Goal: Entertainment & Leisure: Consume media (video, audio)

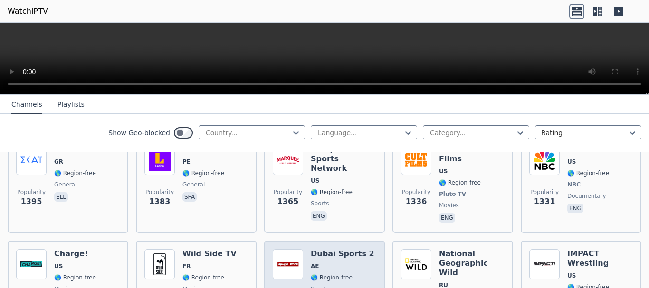
scroll to position [1045, 0]
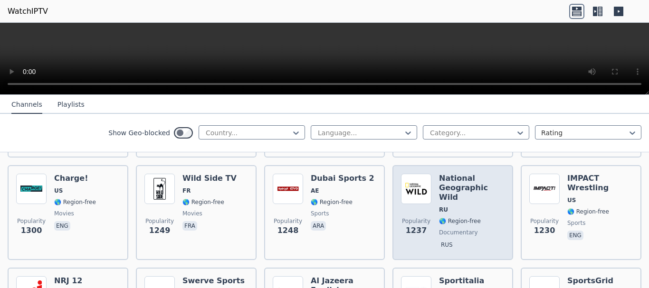
click at [473, 185] on div "National Geographic Wild RU 🌎 Region-free documentary rus" at bounding box center [472, 213] width 66 height 78
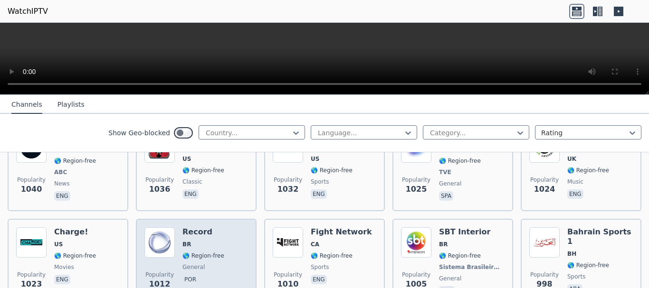
scroll to position [1425, 0]
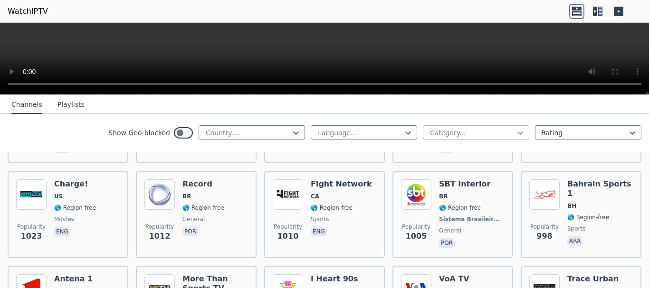
click at [515, 135] on icon at bounding box center [520, 133] width 10 height 10
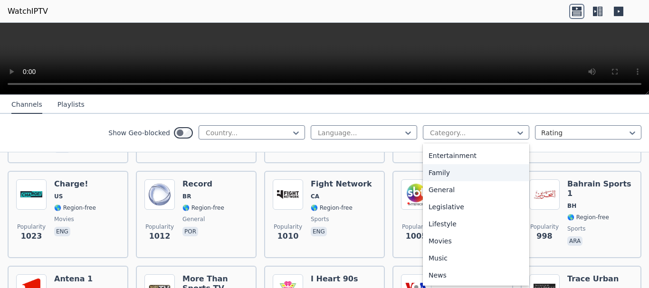
scroll to position [190, 0]
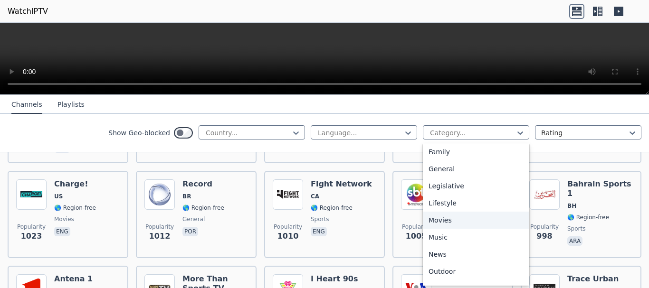
click at [452, 222] on div "Movies" at bounding box center [476, 220] width 106 height 17
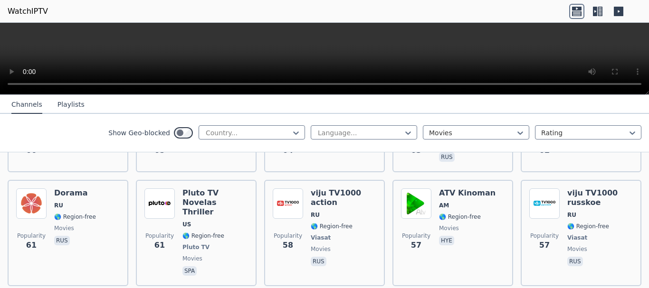
scroll to position [3515, 0]
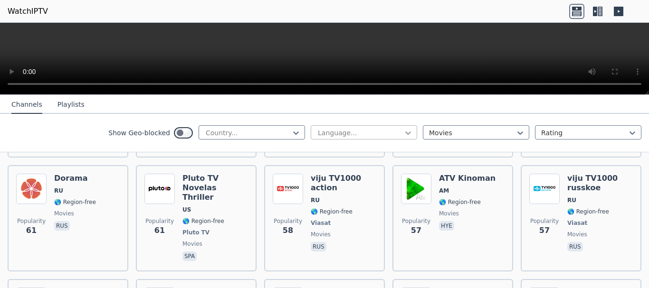
click at [403, 131] on icon at bounding box center [408, 133] width 10 height 10
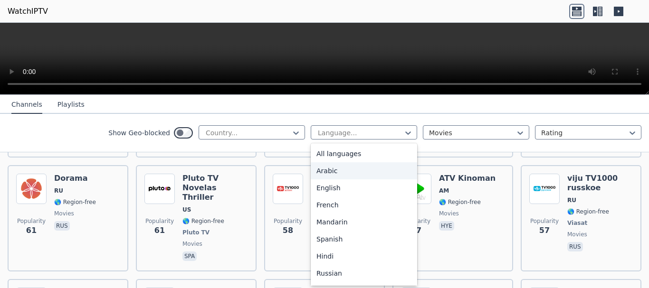
click at [356, 167] on div "Arabic" at bounding box center [364, 170] width 106 height 17
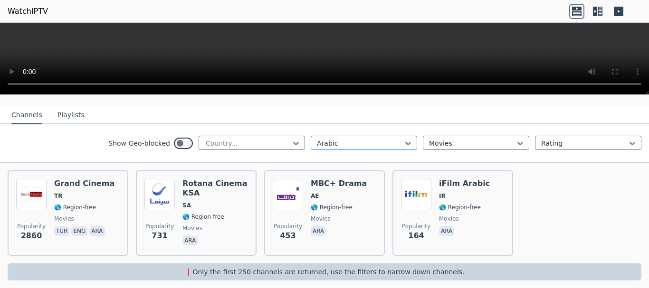
click at [384, 139] on div at bounding box center [360, 144] width 86 height 10
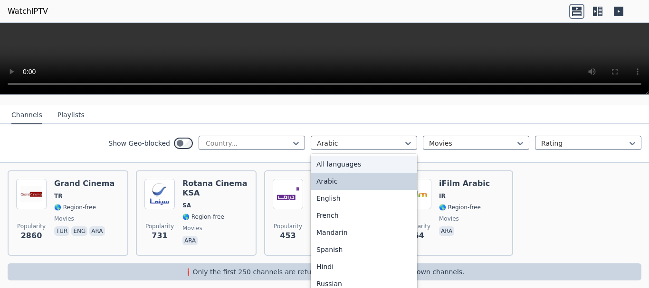
click at [376, 156] on div "All languages" at bounding box center [364, 164] width 106 height 17
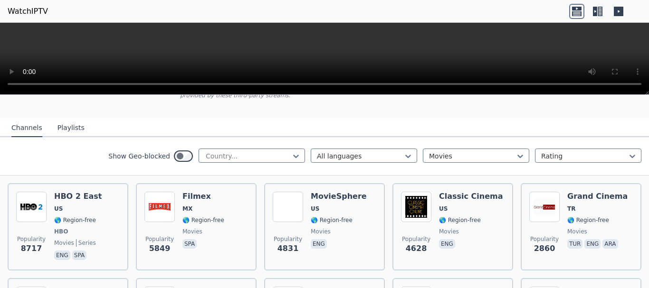
scroll to position [48, 0]
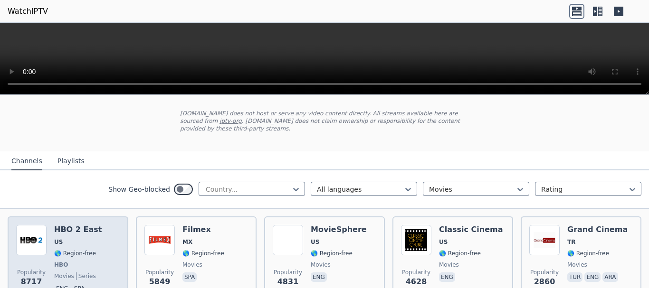
click at [68, 241] on div "HBO 2 East US 🌎 Region-free HBO movies series eng spa" at bounding box center [78, 260] width 48 height 70
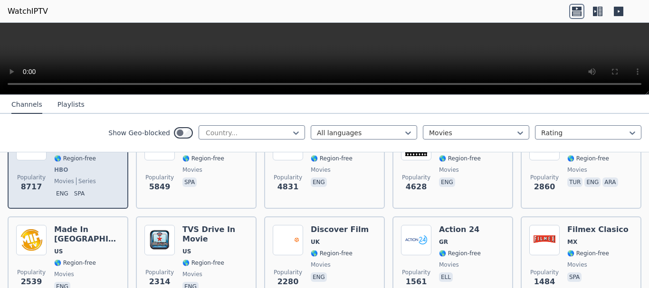
click at [98, 167] on div "Popularity 8717 HBO 2 East US 🌎 Region-free HBO movies series eng spa" at bounding box center [68, 165] width 104 height 70
click at [99, 167] on div "Popularity 8717 HBO 2 East US 🌎 Region-free HBO movies series eng spa" at bounding box center [68, 165] width 104 height 70
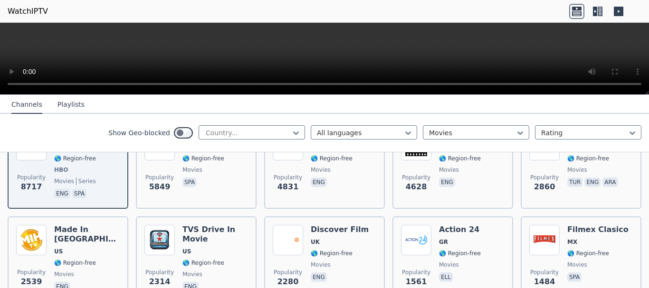
scroll to position [0, 0]
